Goal: Task Accomplishment & Management: Manage account settings

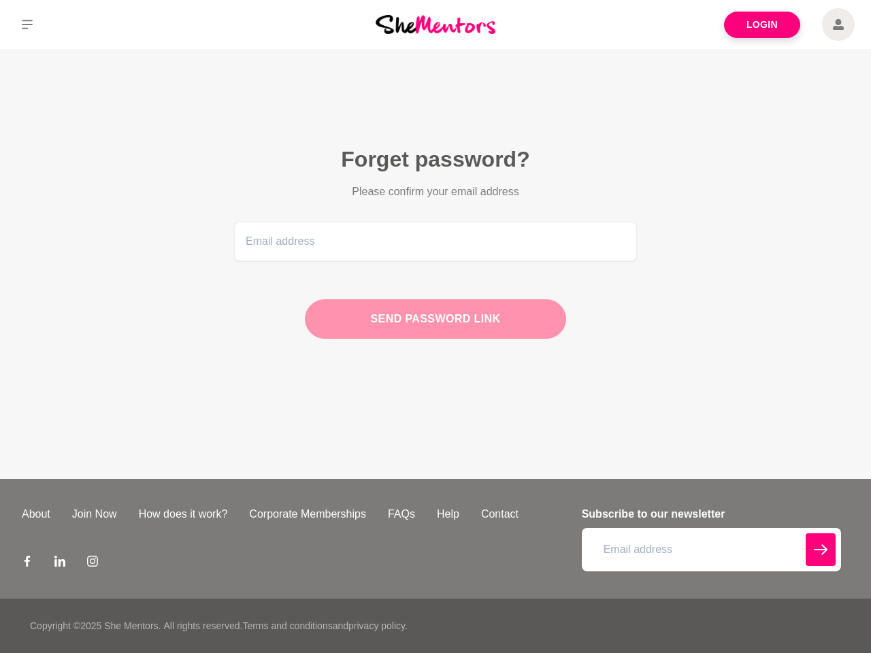
click at [436, 327] on div "Send password link" at bounding box center [435, 318] width 261 height 39
click at [27, 25] on icon at bounding box center [27, 25] width 11 height 10
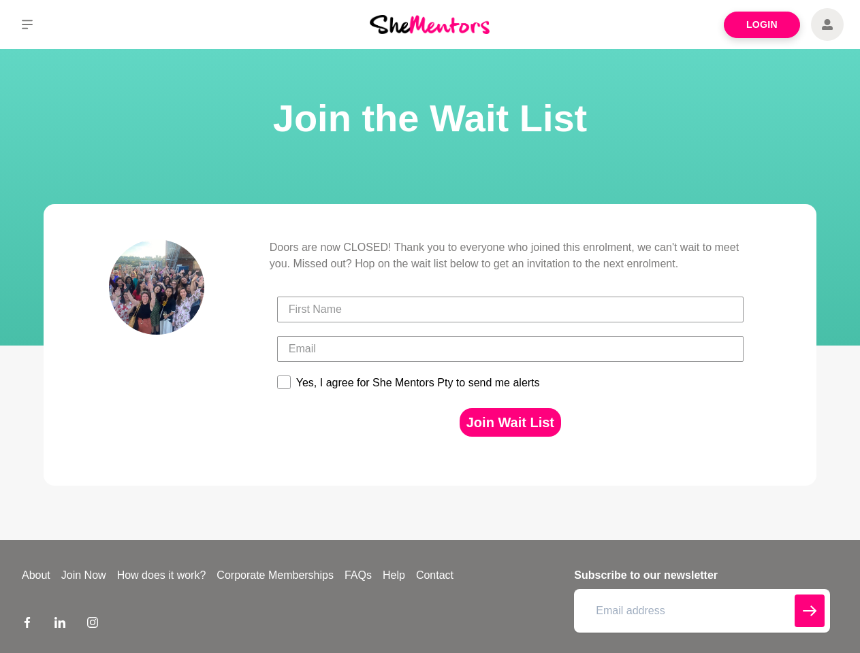
click at [429, 327] on div at bounding box center [510, 309] width 474 height 39
click at [27, 25] on icon at bounding box center [27, 25] width 11 height 10
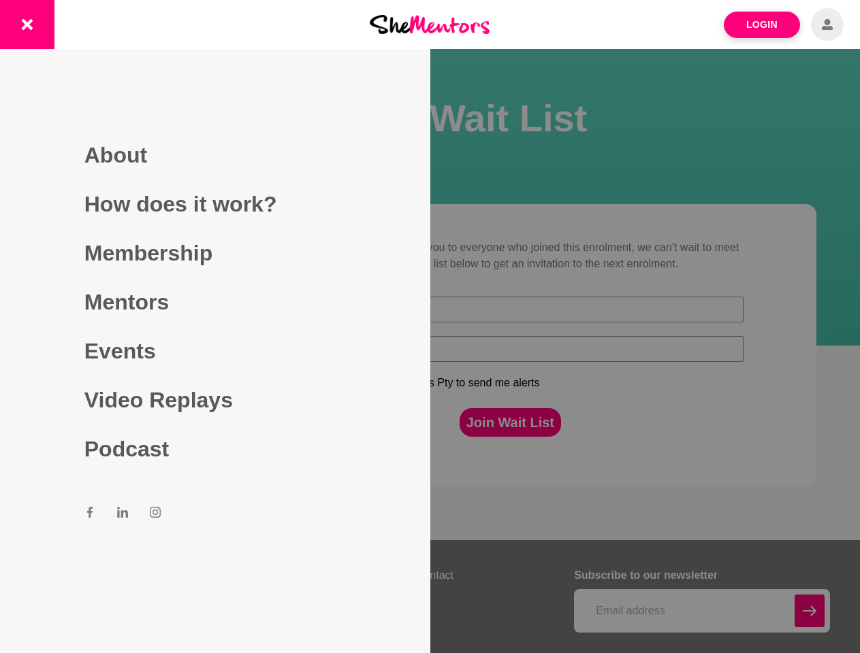
click at [510, 423] on div at bounding box center [430, 326] width 860 height 653
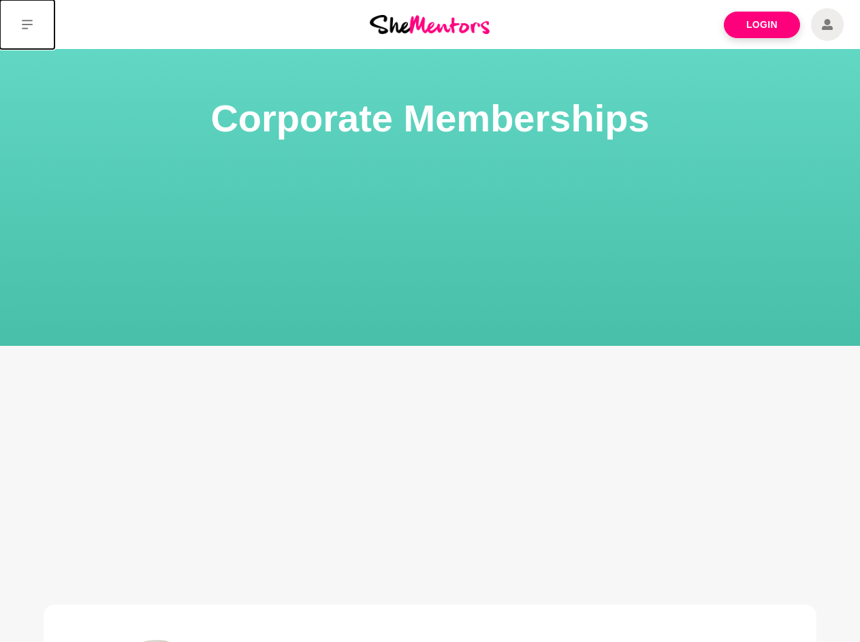
click at [27, 25] on icon at bounding box center [27, 25] width 11 height 10
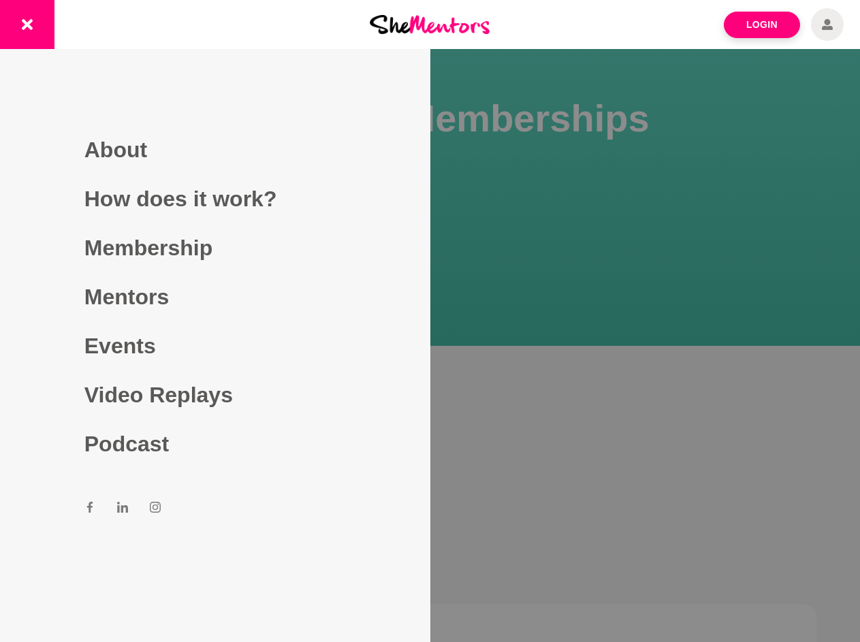
click at [430, 366] on div at bounding box center [430, 321] width 860 height 642
